Goal: Transaction & Acquisition: Purchase product/service

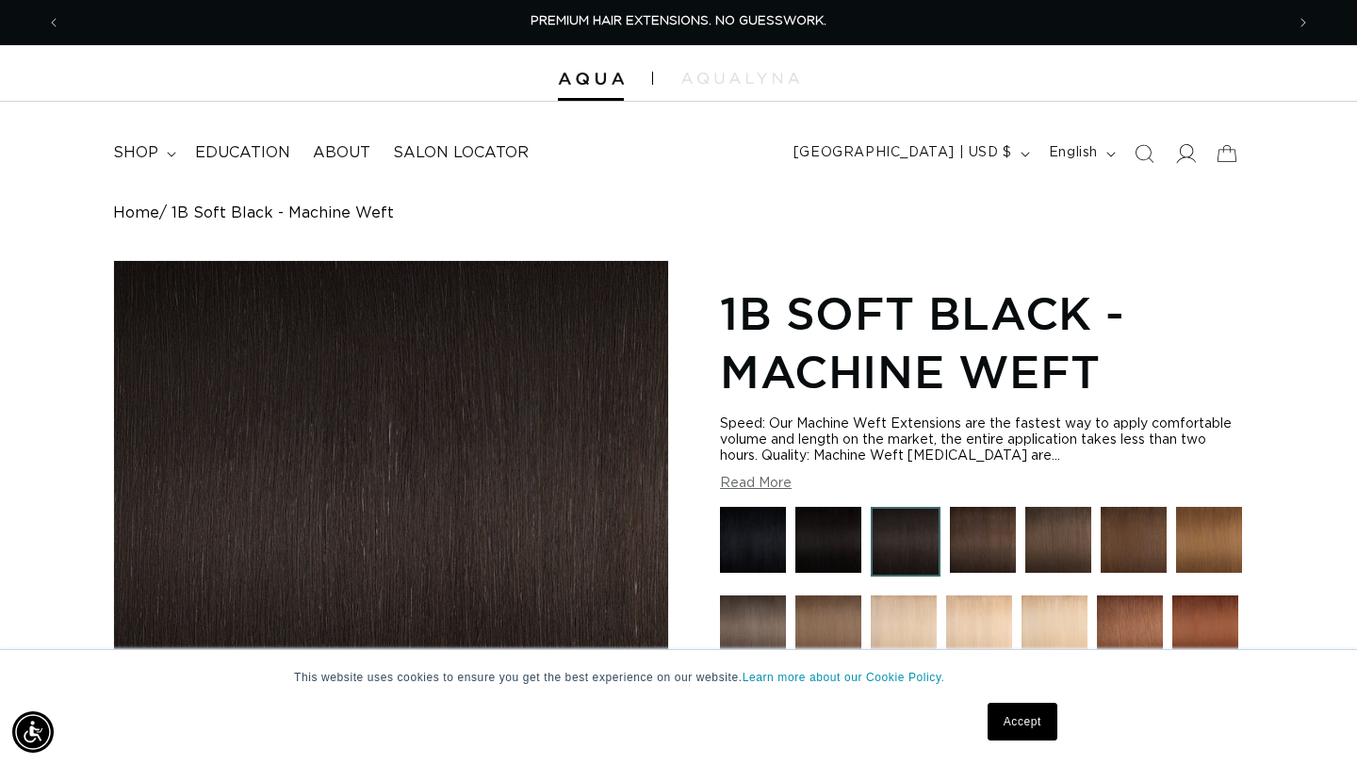
click at [1196, 155] on span at bounding box center [1184, 153] width 41 height 41
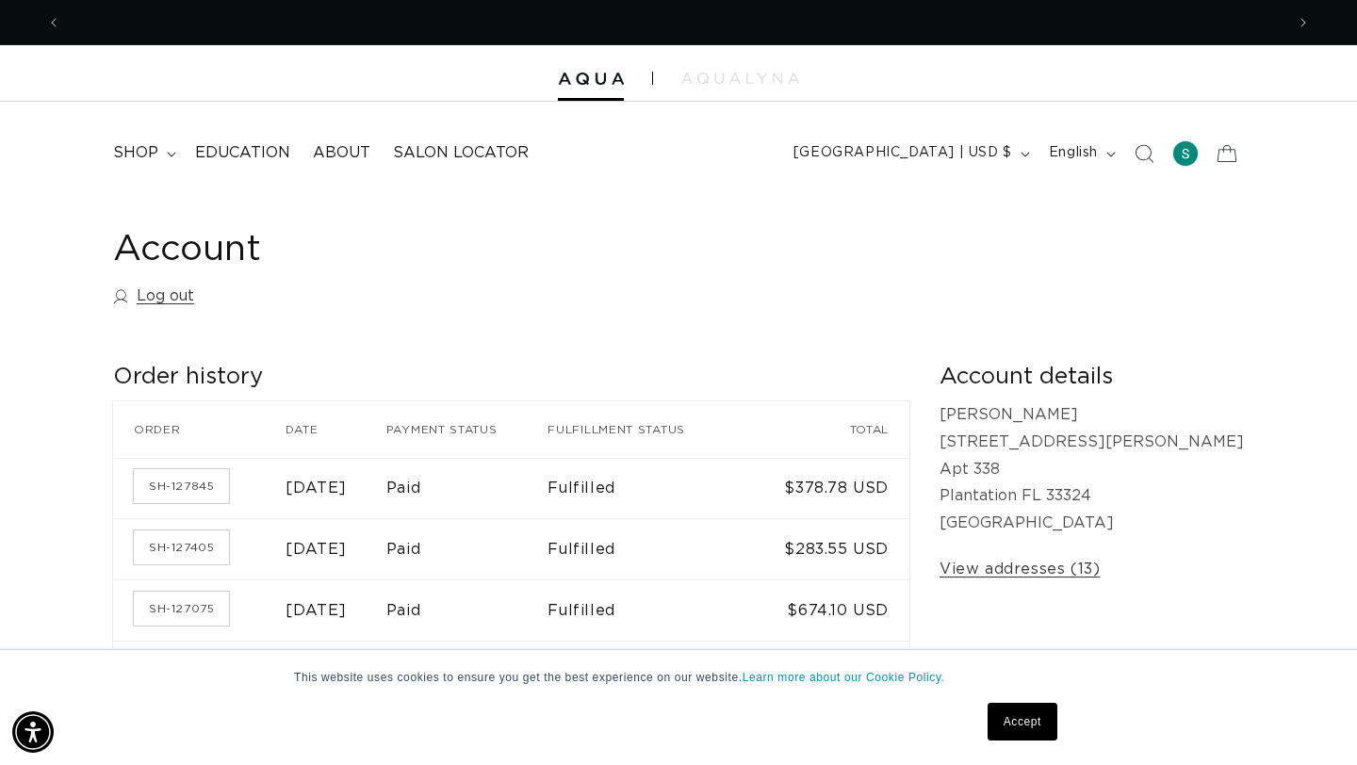
scroll to position [0, 1223]
click at [1141, 147] on icon "Search" at bounding box center [1143, 153] width 20 height 20
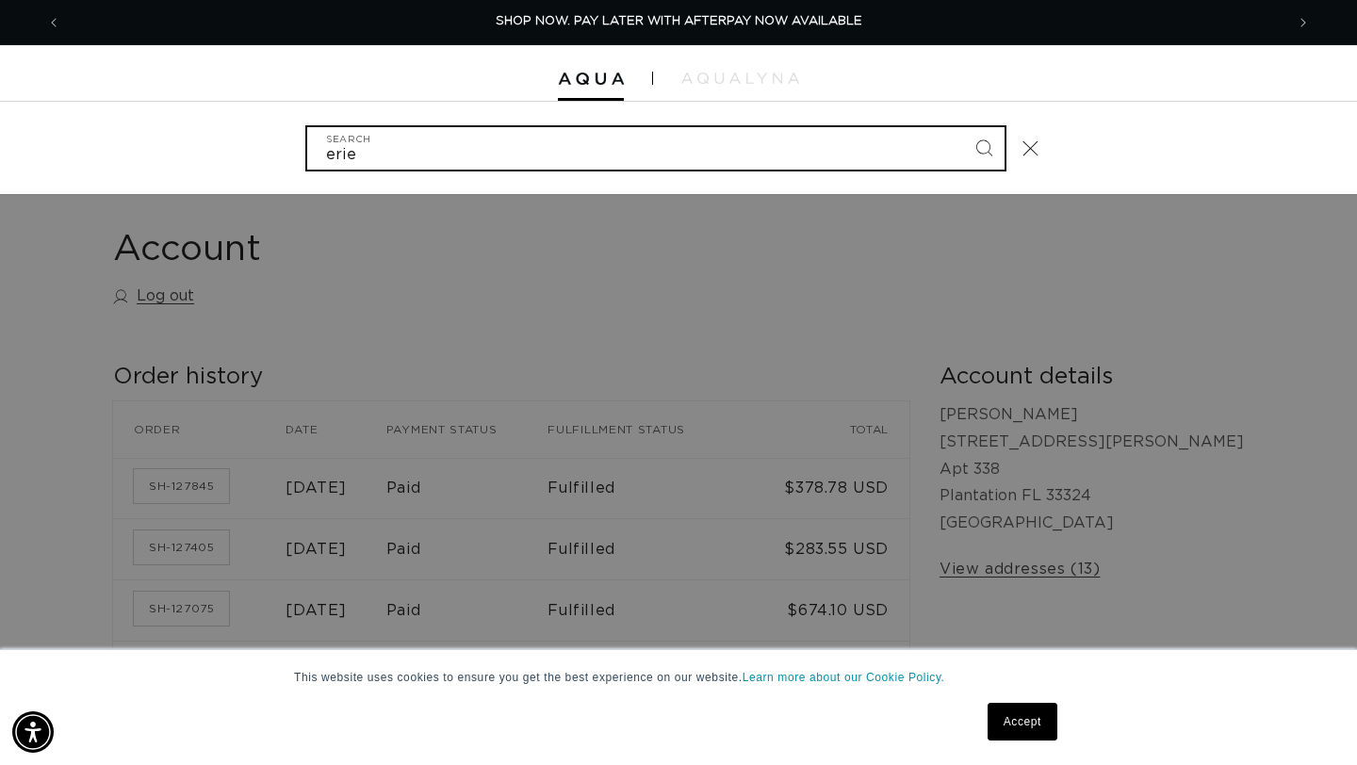
type input "erie"
click at [963, 127] on button "Search" at bounding box center [983, 147] width 41 height 41
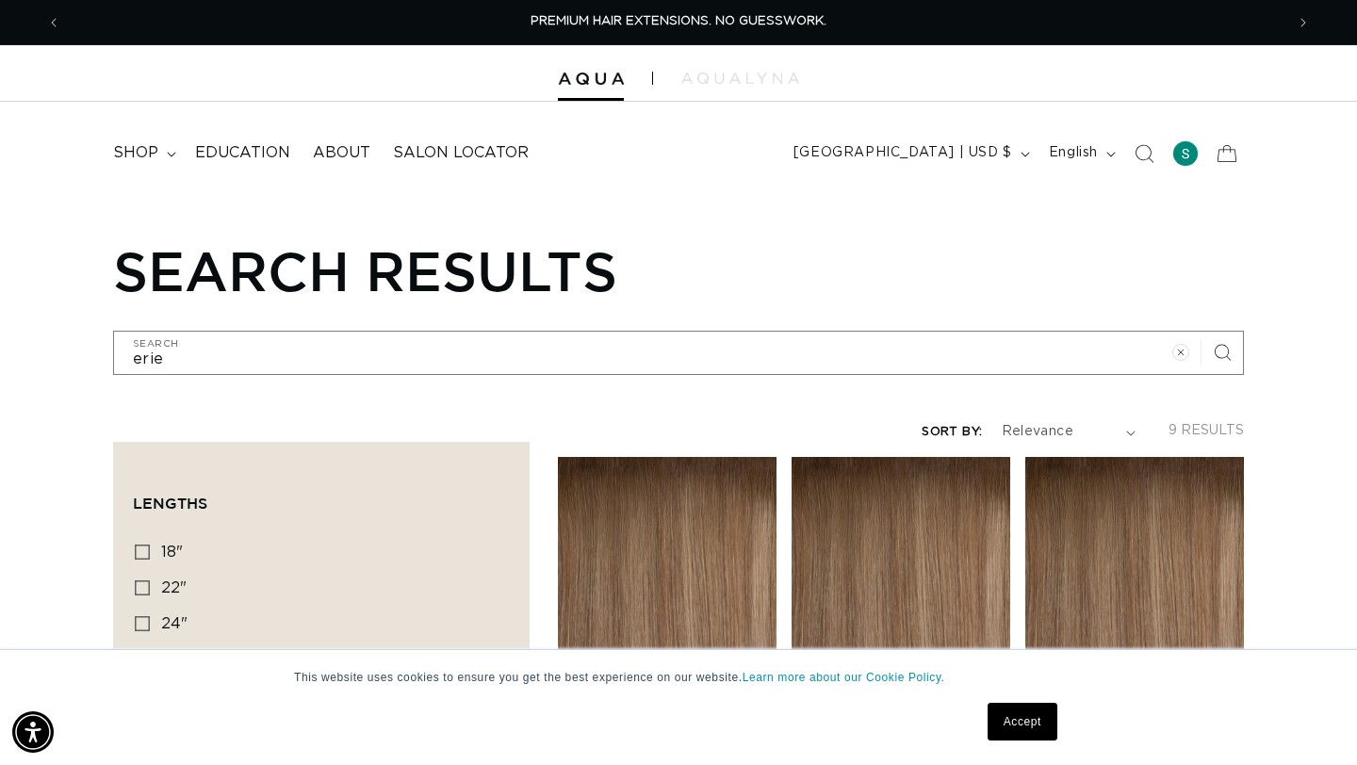
click at [1023, 725] on link "Accept" at bounding box center [1022, 722] width 70 height 38
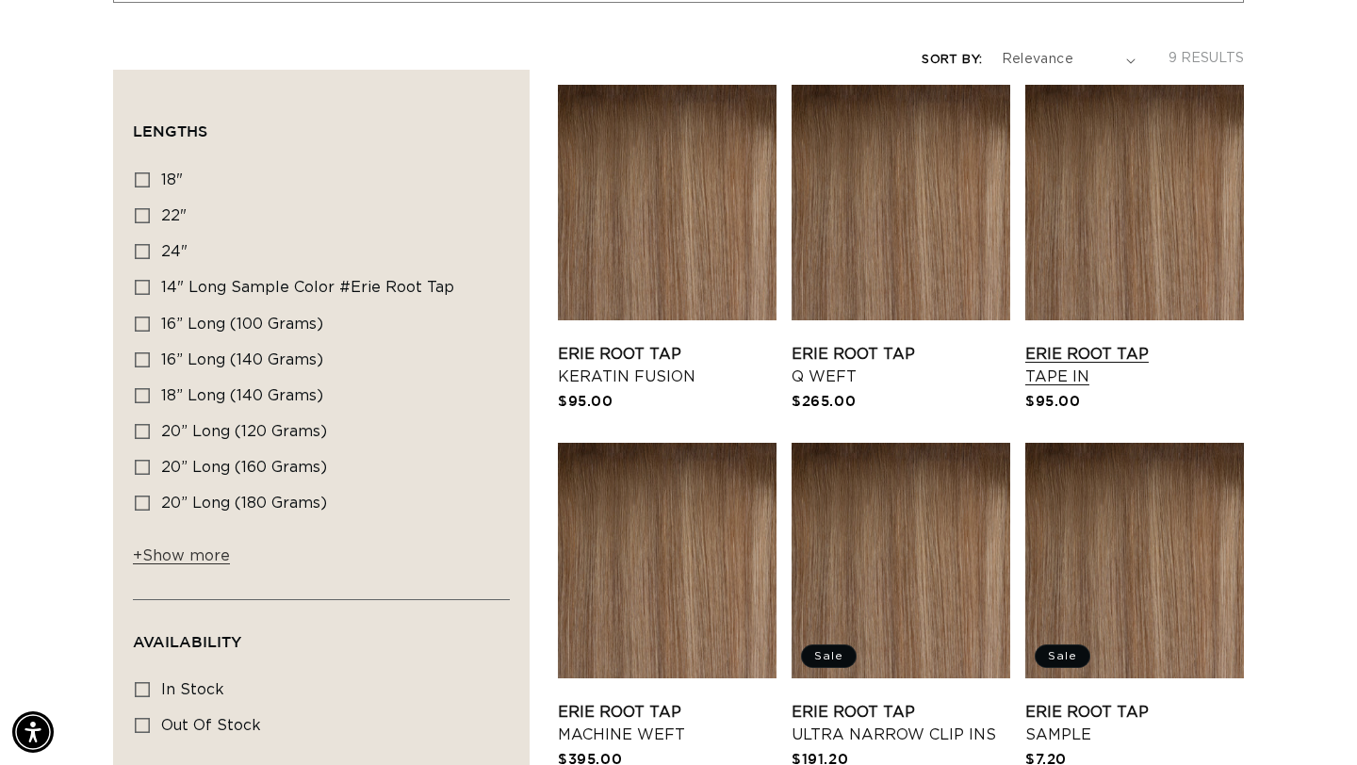
scroll to position [0, 2446]
click at [1060, 377] on link "Erie Root Tap Tape In" at bounding box center [1134, 365] width 219 height 45
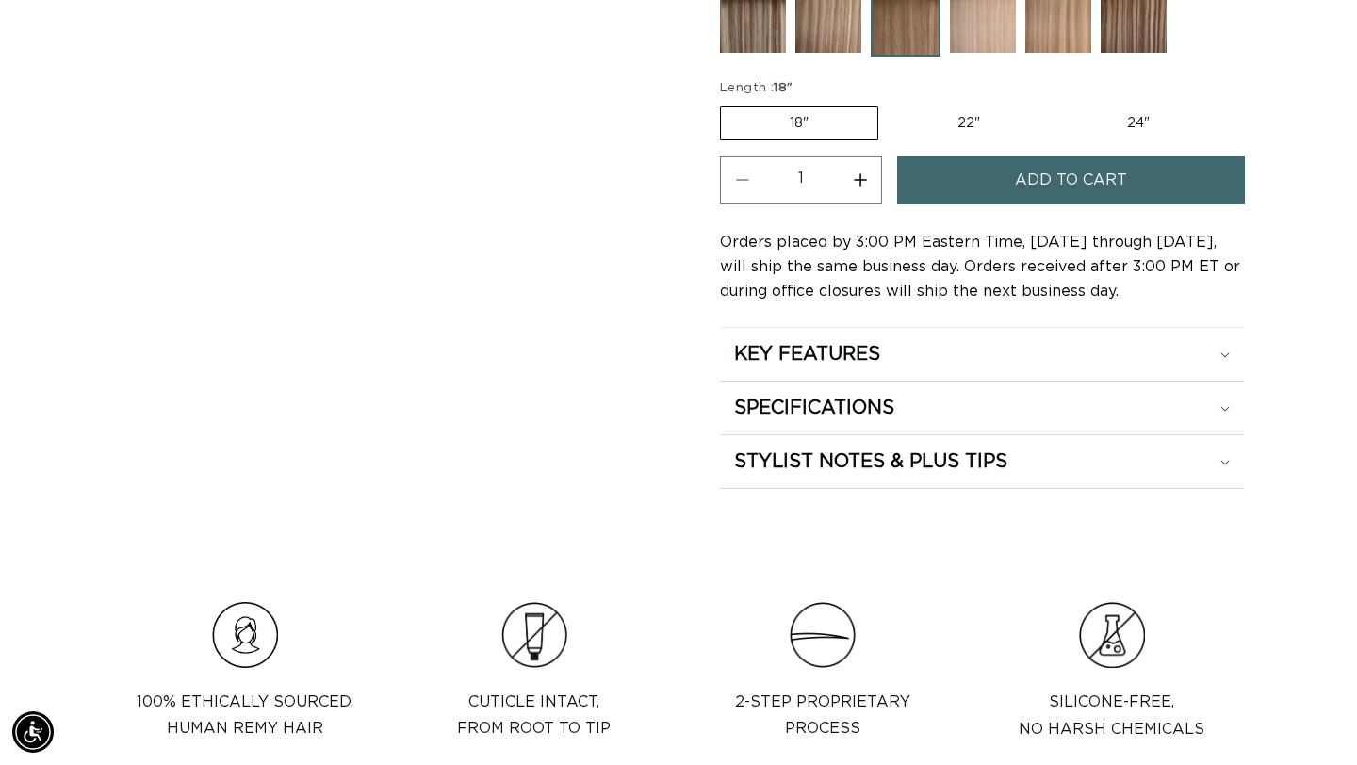
scroll to position [0, 1223]
click at [1016, 185] on span "Add to cart" at bounding box center [1071, 180] width 112 height 48
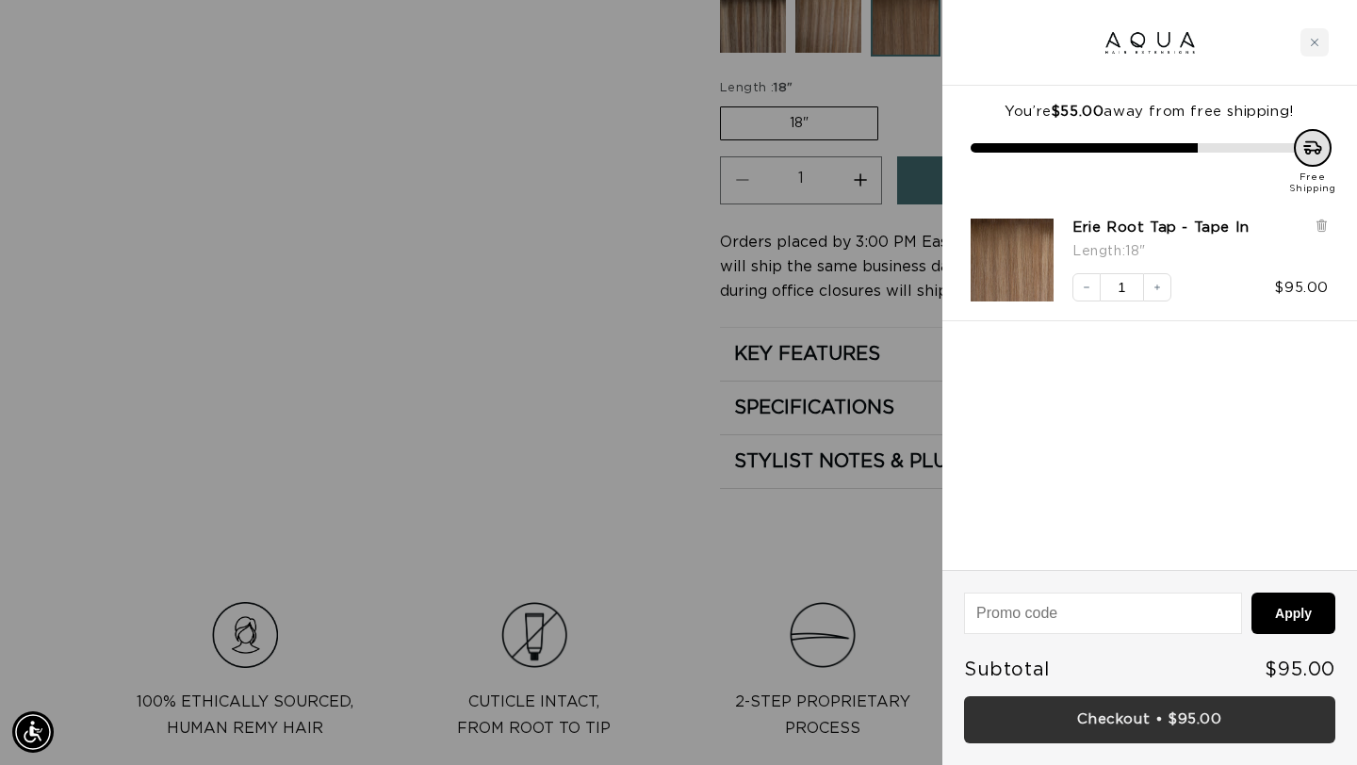
scroll to position [0, 2446]
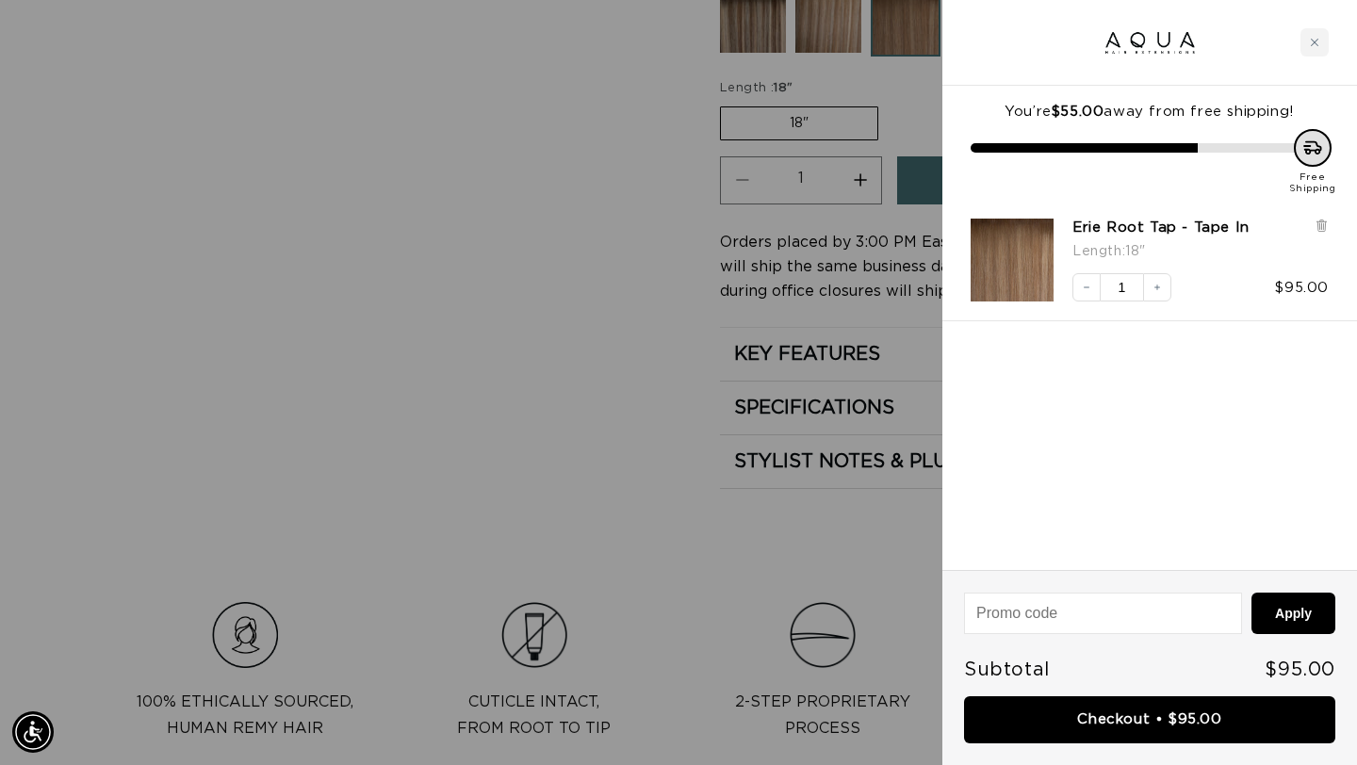
click at [569, 391] on div at bounding box center [678, 382] width 1357 height 765
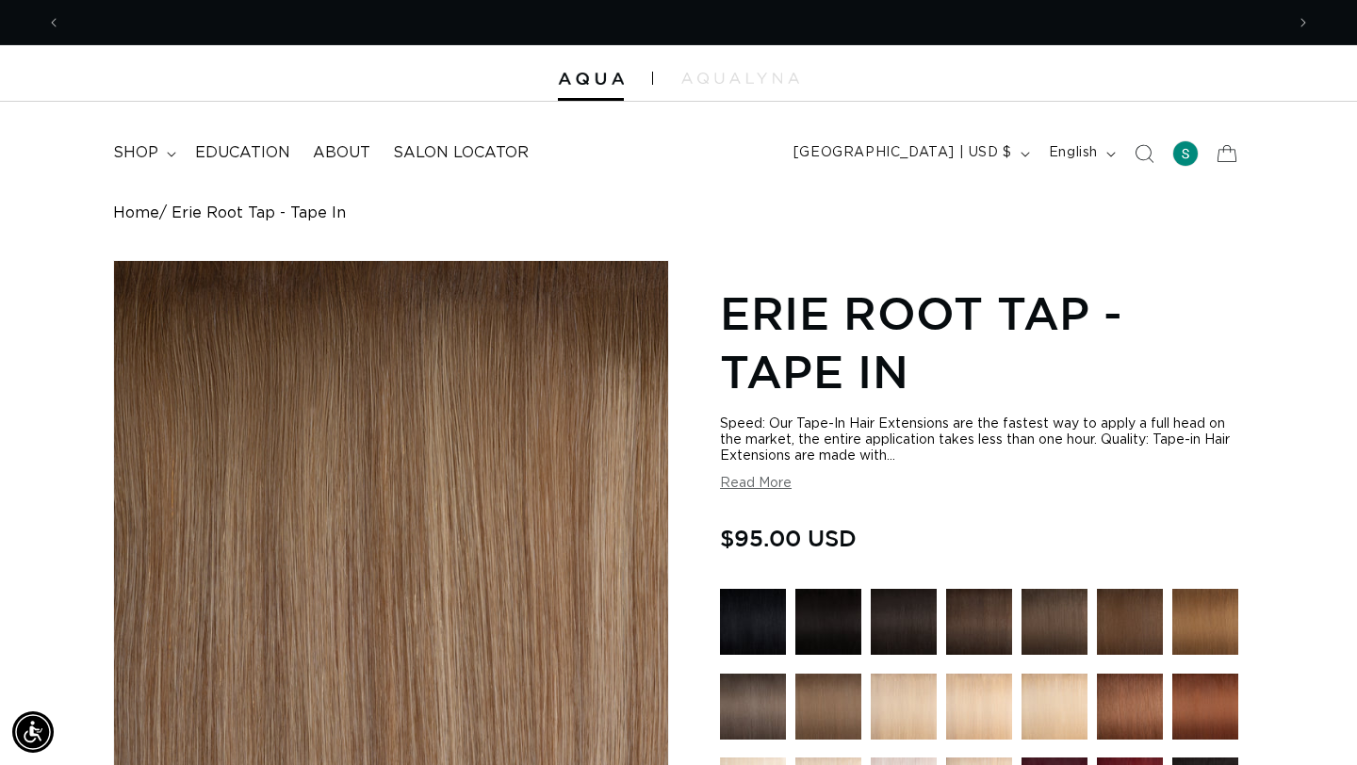
scroll to position [0, 0]
click at [1230, 147] on icon at bounding box center [1226, 153] width 44 height 44
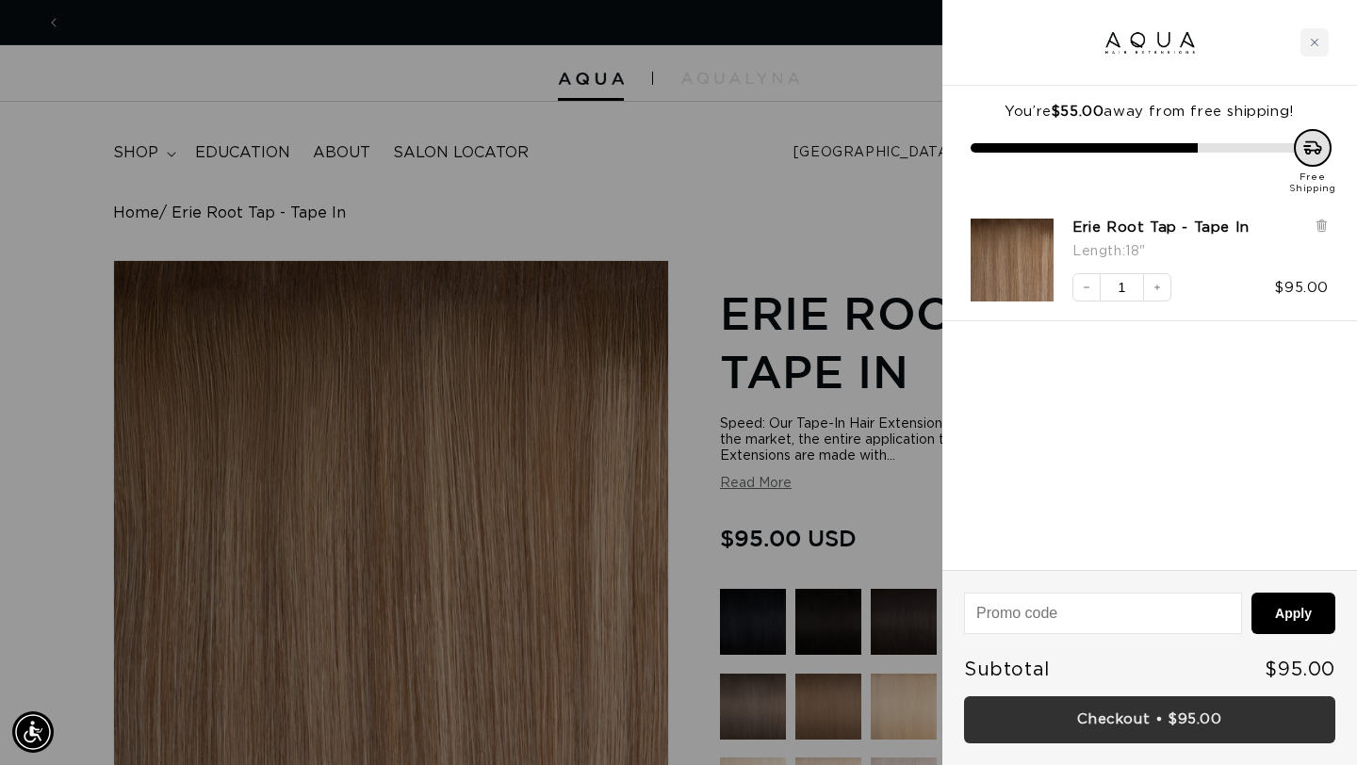
scroll to position [0, 1223]
click at [1145, 724] on link "Checkout • $95.00" at bounding box center [1149, 720] width 371 height 48
